Goal: Information Seeking & Learning: Understand process/instructions

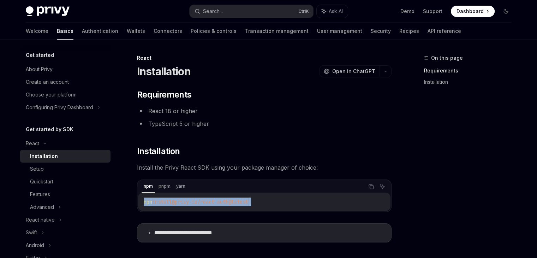
scroll to position [89, 0]
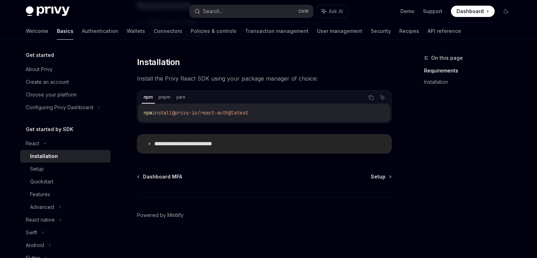
click at [169, 142] on p "**********" at bounding box center [194, 143] width 80 height 7
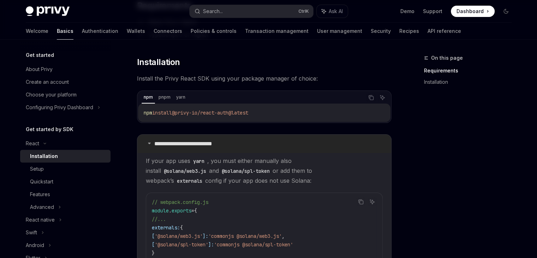
click at [169, 142] on p "**********" at bounding box center [194, 143] width 80 height 7
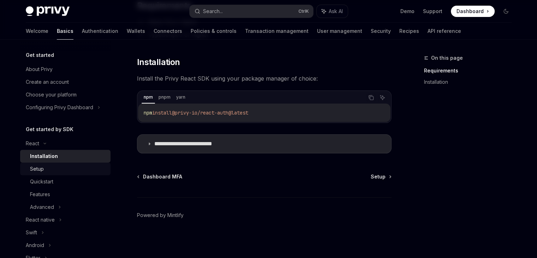
click at [44, 166] on div "Setup" at bounding box center [68, 168] width 76 height 8
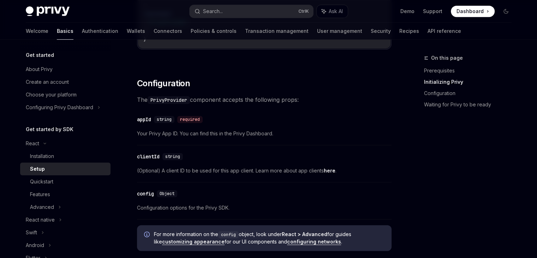
scroll to position [459, 0]
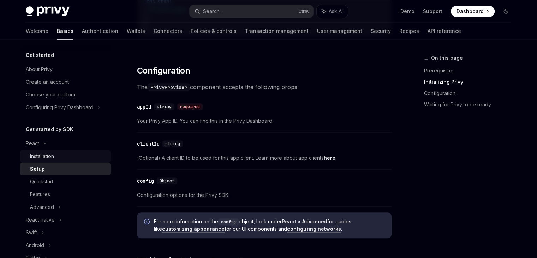
click at [43, 156] on div "Installation" at bounding box center [42, 156] width 24 height 8
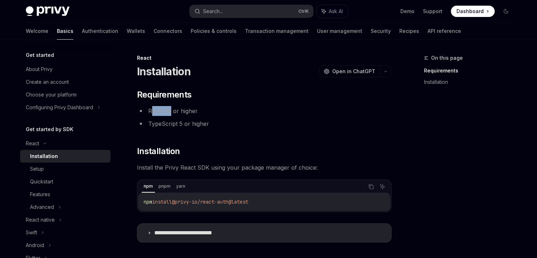
drag, startPoint x: 151, startPoint y: 113, endPoint x: 176, endPoint y: 113, distance: 25.1
click at [175, 113] on li "React 18 or higher" at bounding box center [264, 111] width 254 height 10
click at [188, 112] on li "React 18 or higher" at bounding box center [264, 111] width 254 height 10
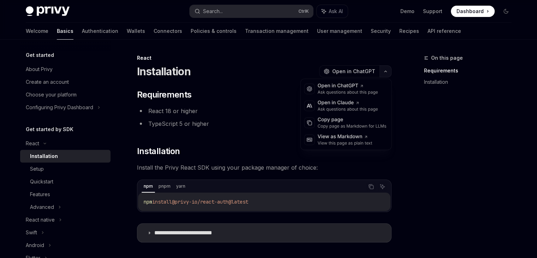
click at [384, 71] on icon "button" at bounding box center [385, 71] width 8 height 3
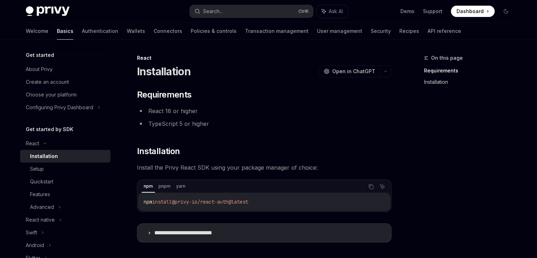
click at [438, 82] on link "Installation" at bounding box center [470, 81] width 93 height 11
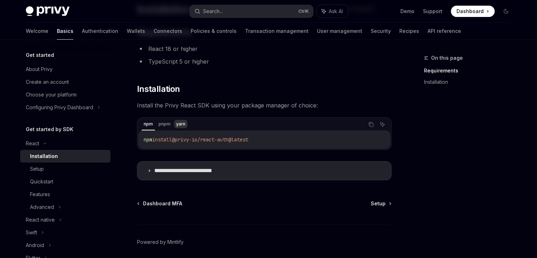
scroll to position [89, 0]
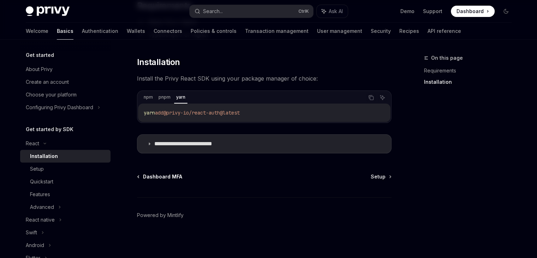
click at [155, 175] on span "Dashboard MFA" at bounding box center [162, 176] width 39 height 7
type textarea "*"
